Goal: Transaction & Acquisition: Purchase product/service

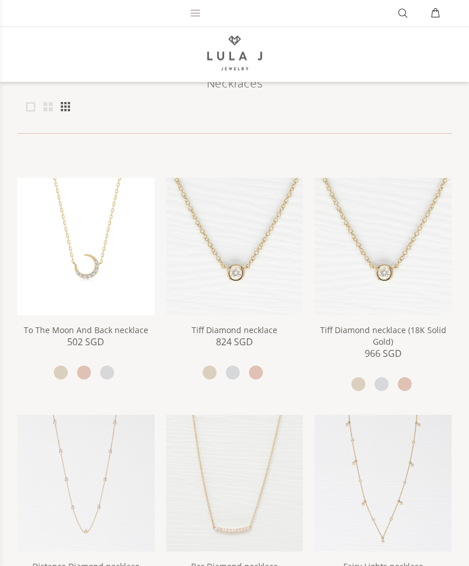
scroll to position [186, 0]
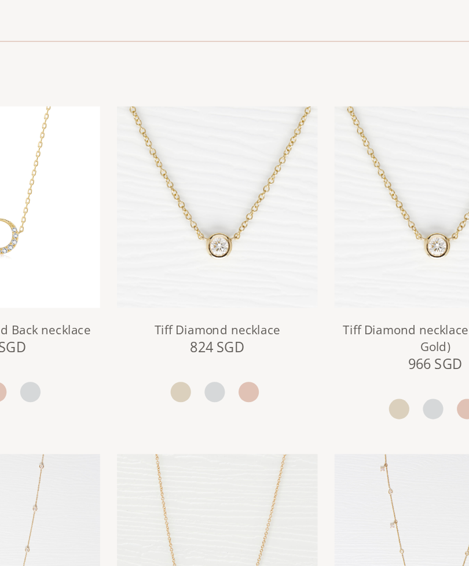
click at [192, 311] on link "Tiff Diamond necklace" at bounding box center [235, 316] width 86 height 11
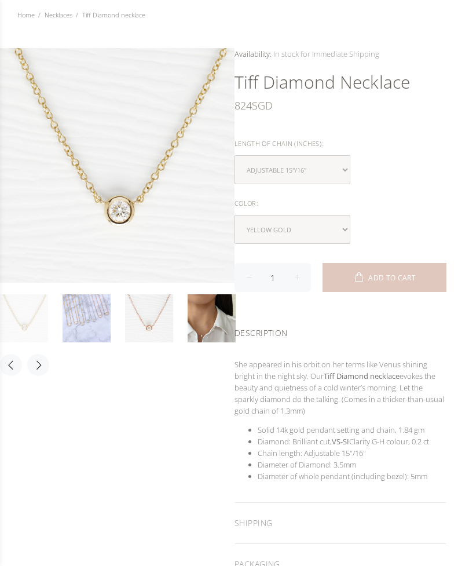
scroll to position [117, 0]
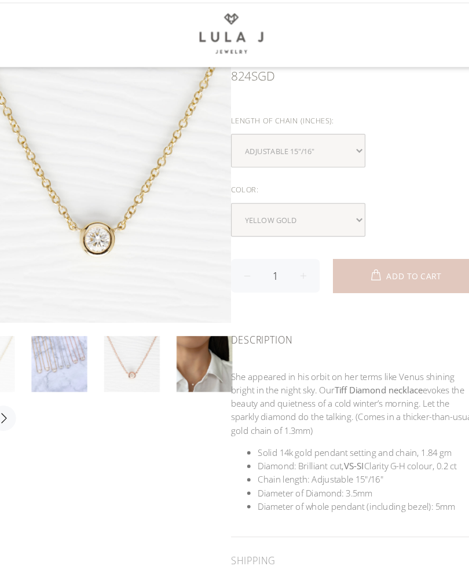
click at [188, 314] on link at bounding box center [212, 338] width 48 height 48
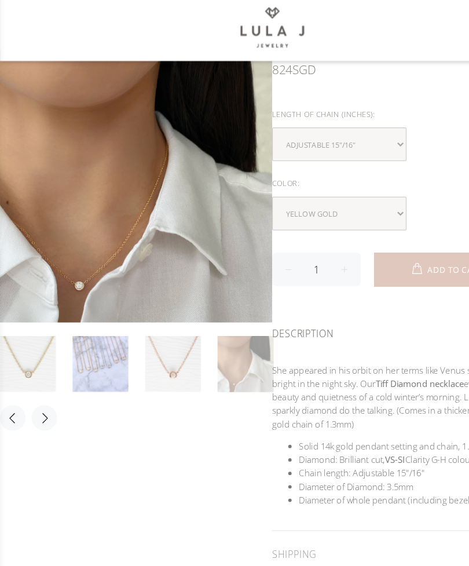
click at [169, 319] on link at bounding box center [149, 343] width 48 height 48
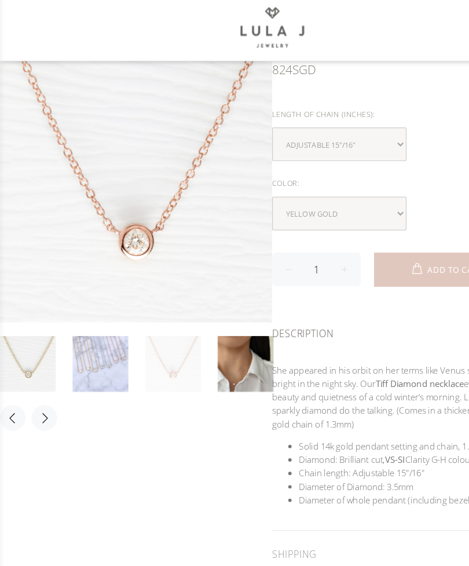
click at [106, 319] on link at bounding box center [87, 343] width 48 height 48
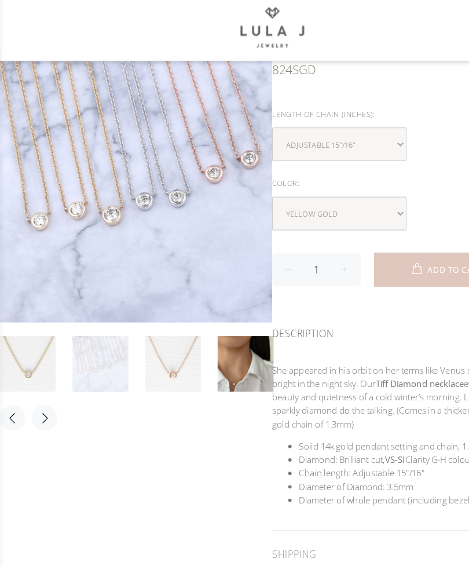
click at [99, 321] on link at bounding box center [87, 343] width 48 height 48
click at [219, 319] on link at bounding box center [212, 343] width 48 height 48
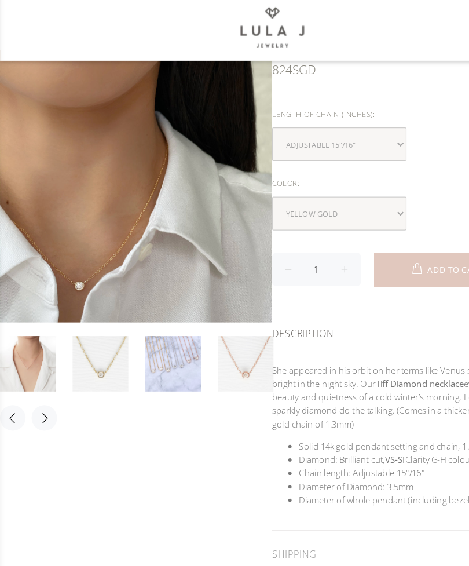
click at [35, 319] on link at bounding box center [24, 343] width 48 height 48
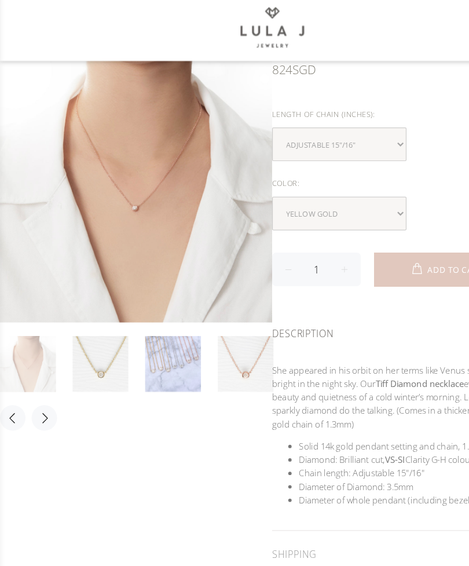
click at [34, 319] on link at bounding box center [24, 343] width 48 height 48
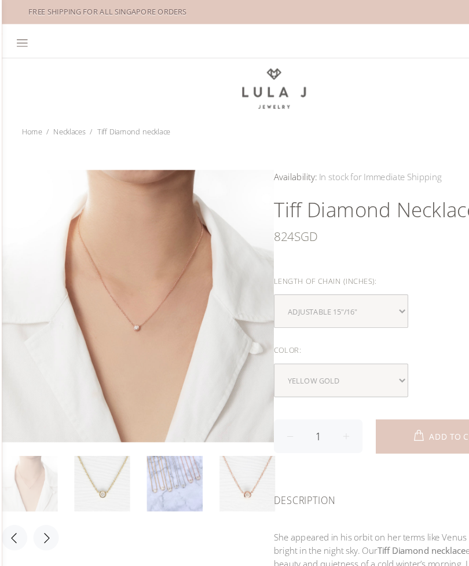
scroll to position [0, 0]
